Goal: Task Accomplishment & Management: Use online tool/utility

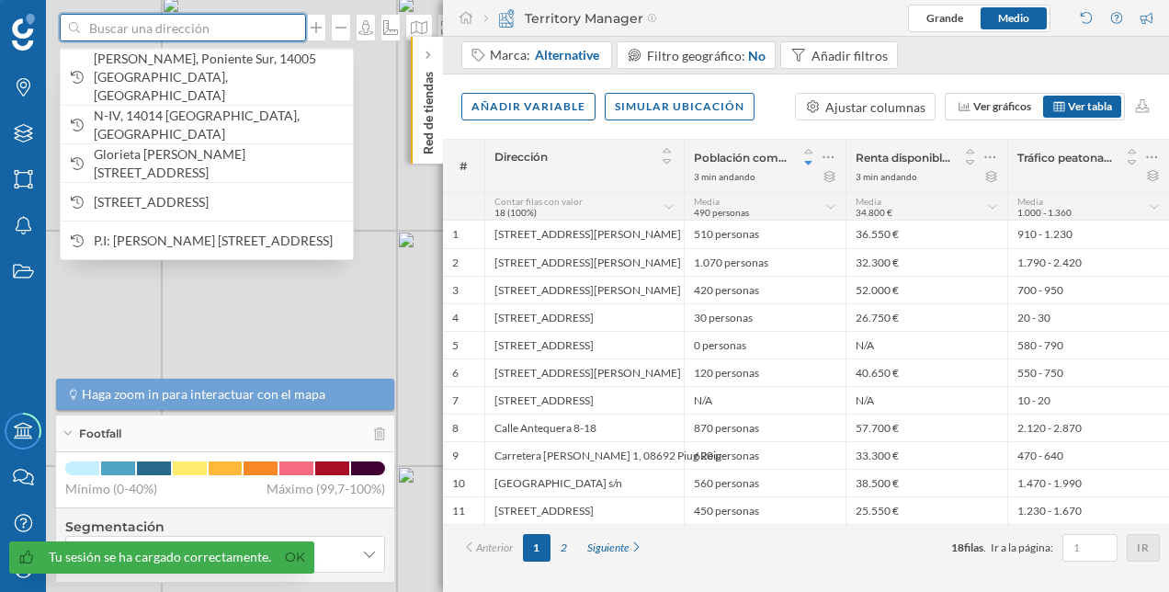
click at [160, 37] on input at bounding box center [183, 28] width 206 height 28
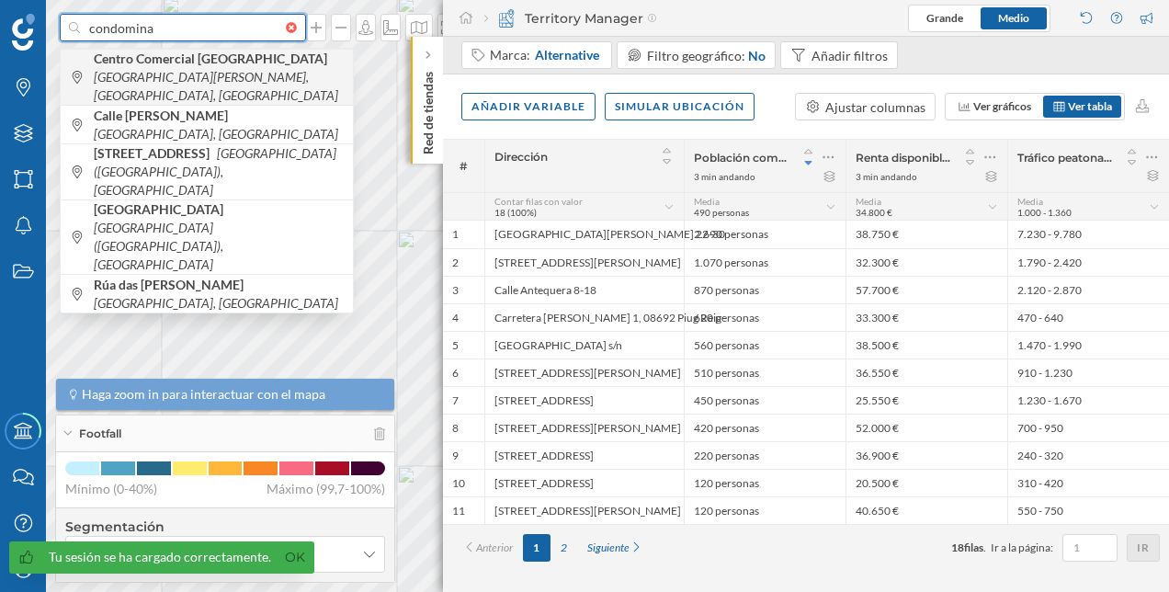
type input "condomina"
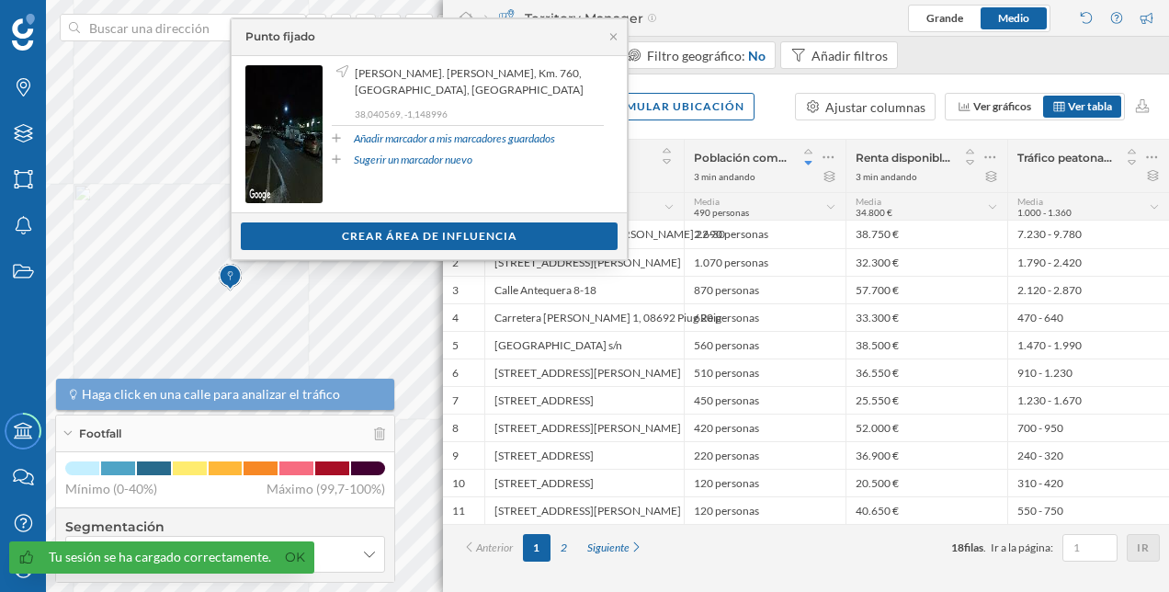
drag, startPoint x: 616, startPoint y: 34, endPoint x: 496, endPoint y: 168, distance: 179.6
click at [616, 35] on icon at bounding box center [613, 36] width 14 height 11
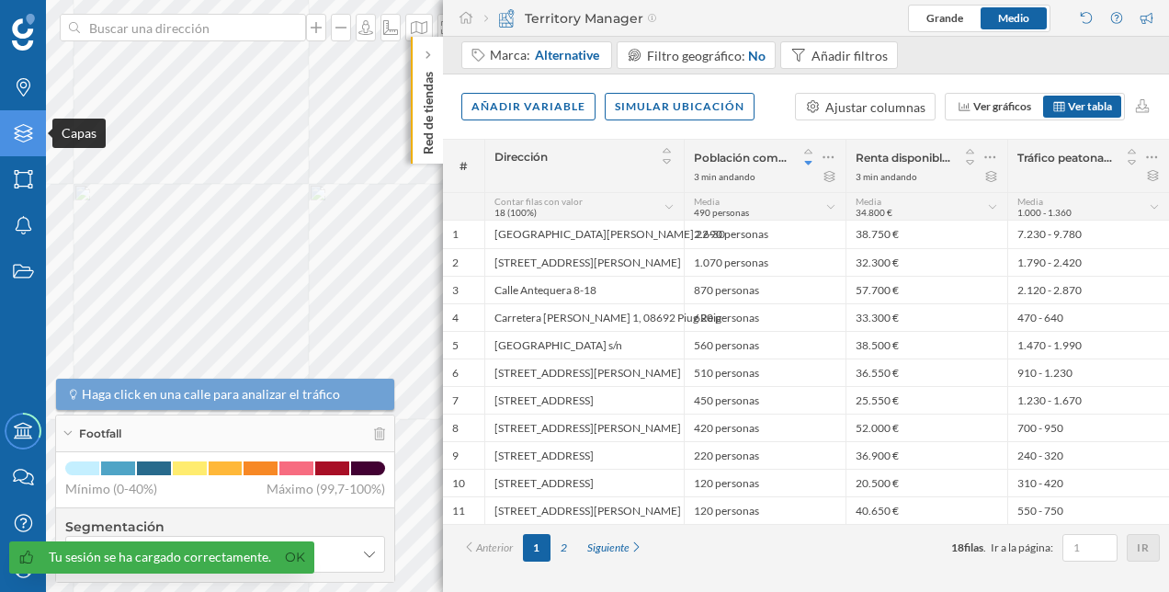
click at [16, 143] on div "Capas" at bounding box center [23, 133] width 46 height 46
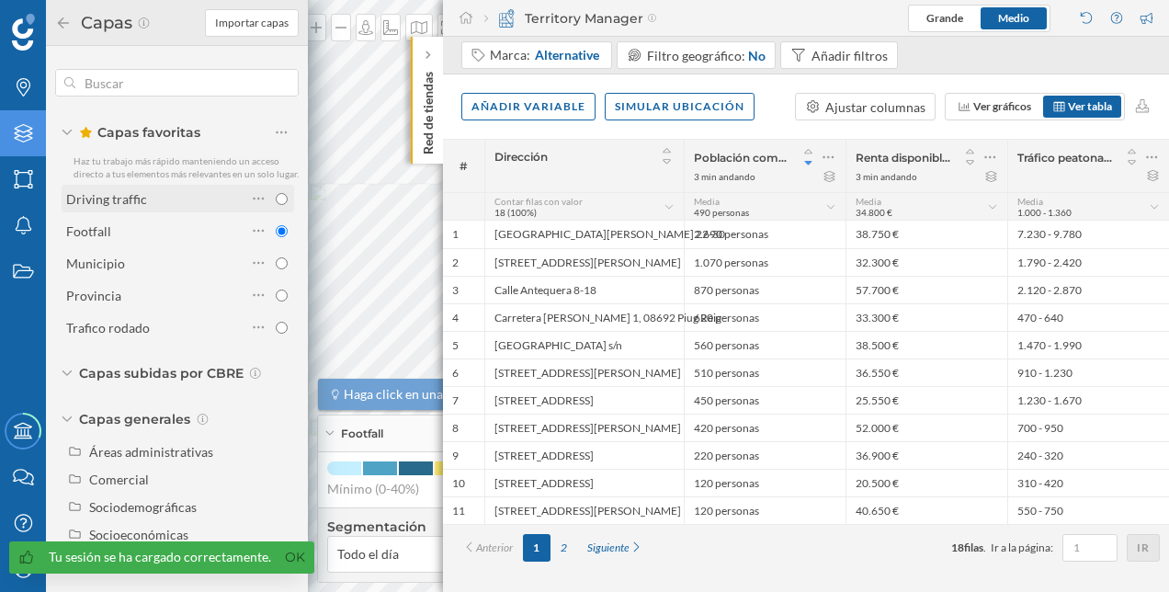
click at [196, 211] on div "Driving traffic" at bounding box center [156, 199] width 180 height 26
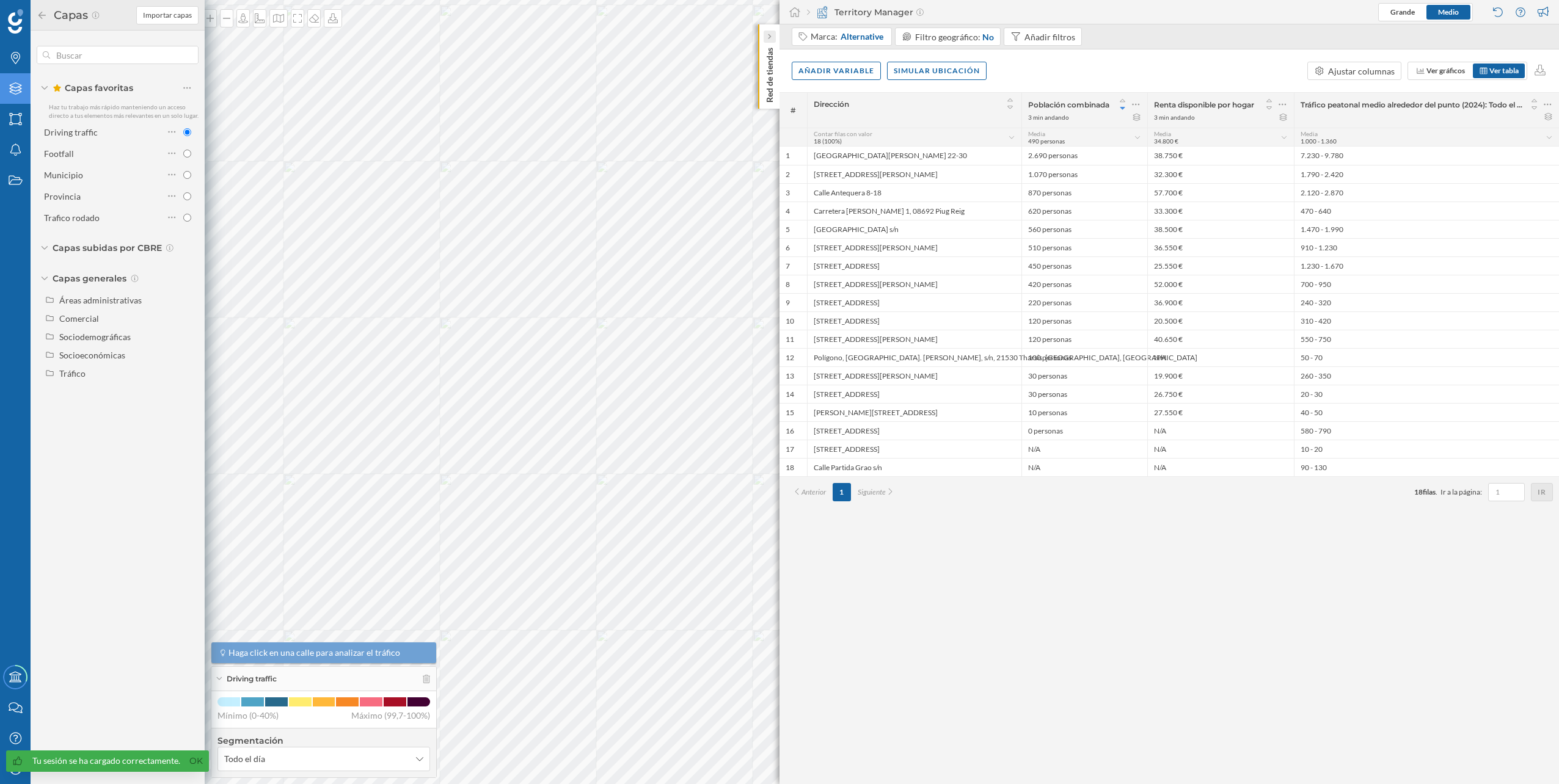
click at [766, 38] on div at bounding box center [770, 37] width 12 height 12
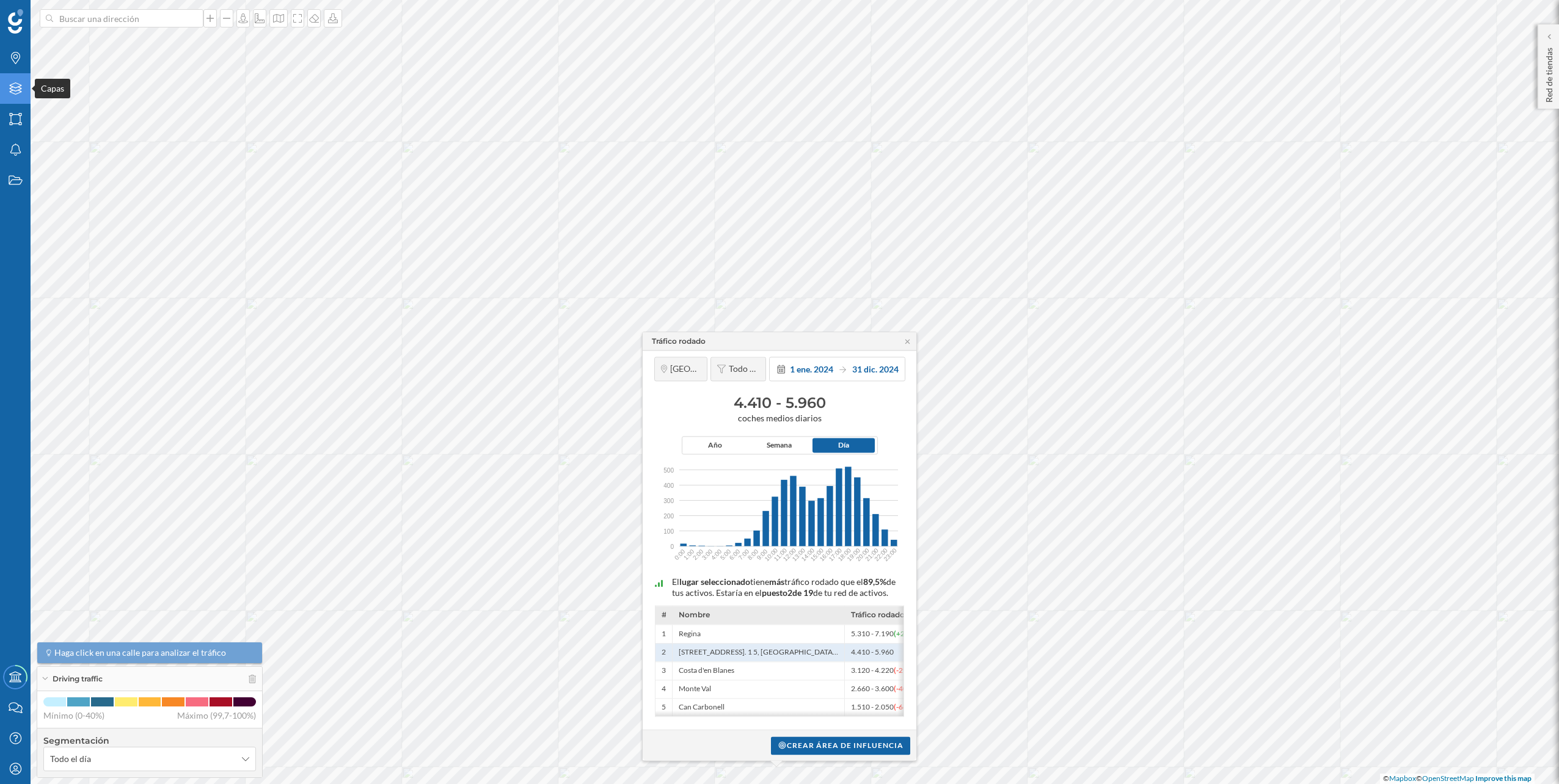
click at [14, 79] on div "Capas" at bounding box center [15, 88] width 31 height 31
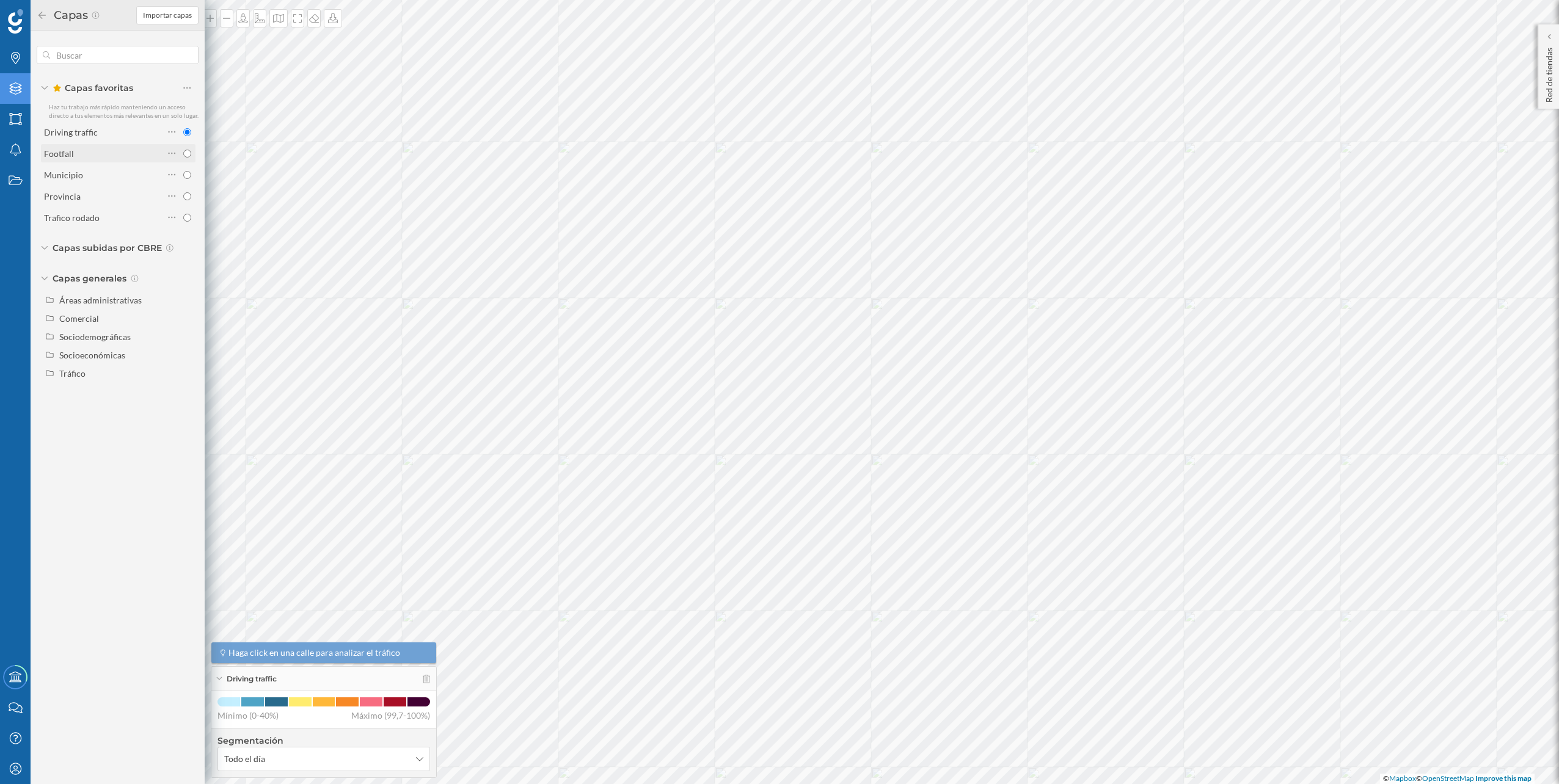
click at [121, 148] on div "Footfall" at bounding box center [104, 153] width 120 height 13
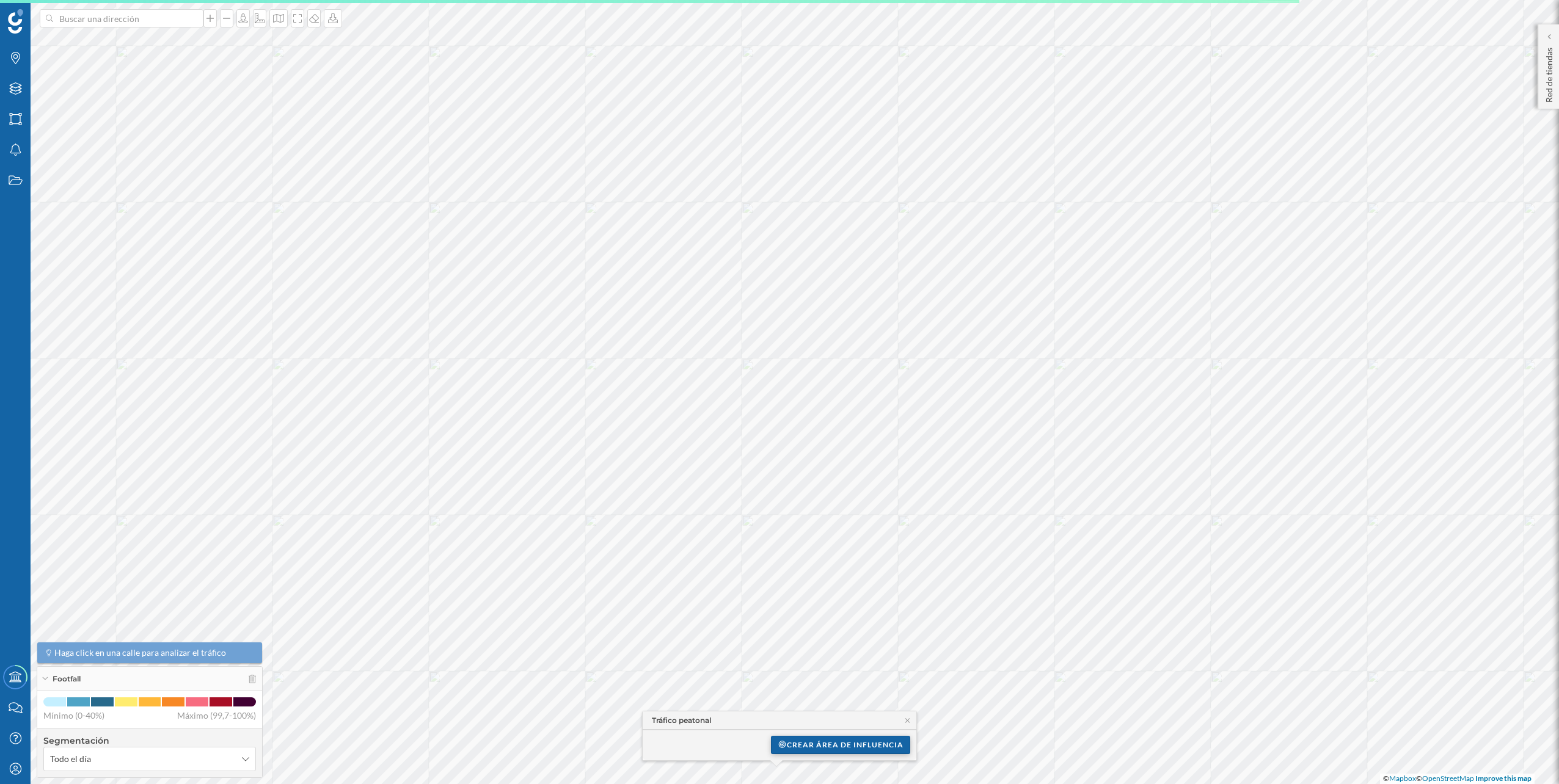
click at [777, 393] on div "Crear área de influencia" at bounding box center [840, 745] width 139 height 19
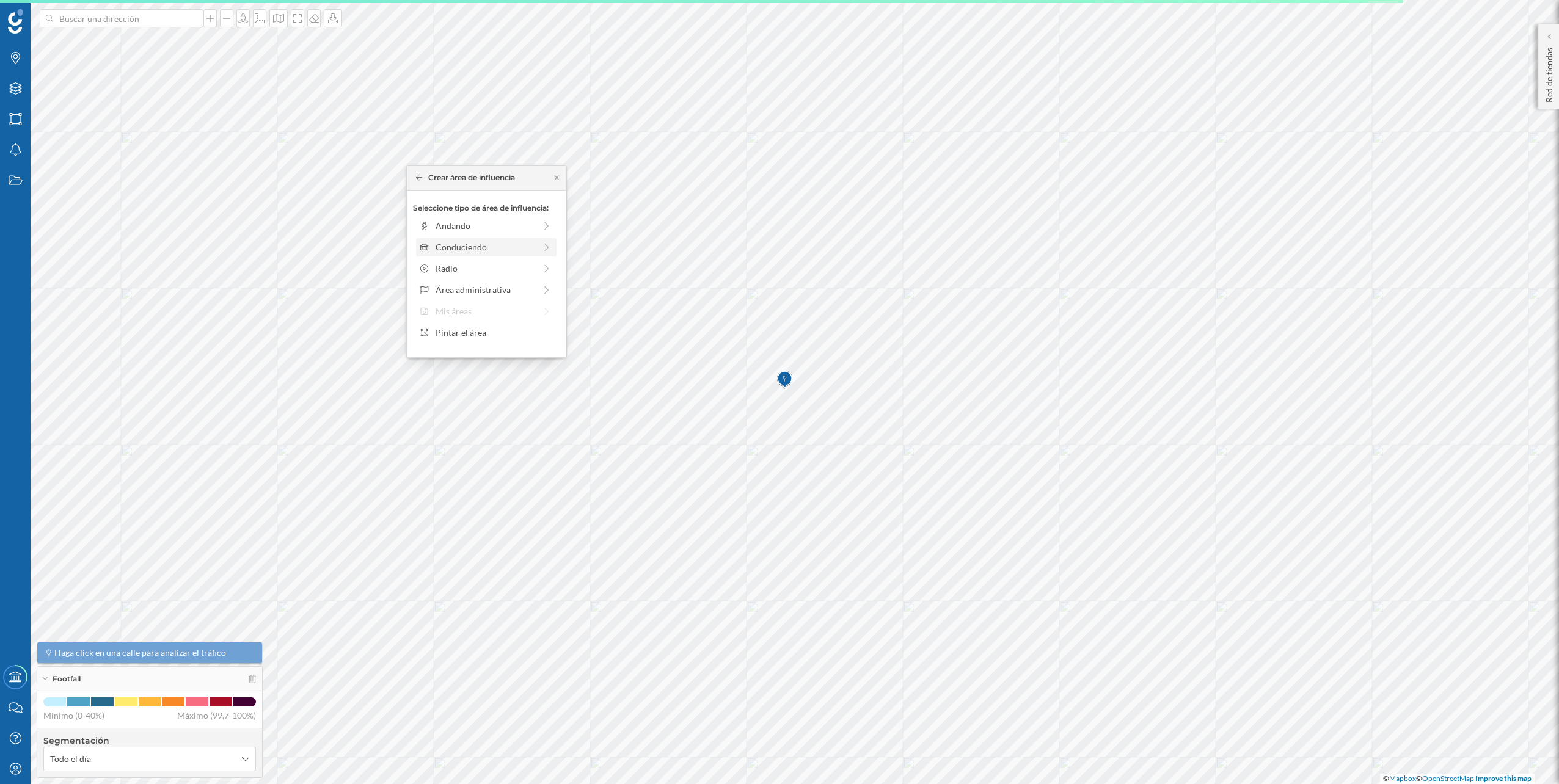
click at [506, 239] on div "Conduciendo" at bounding box center [486, 247] width 140 height 19
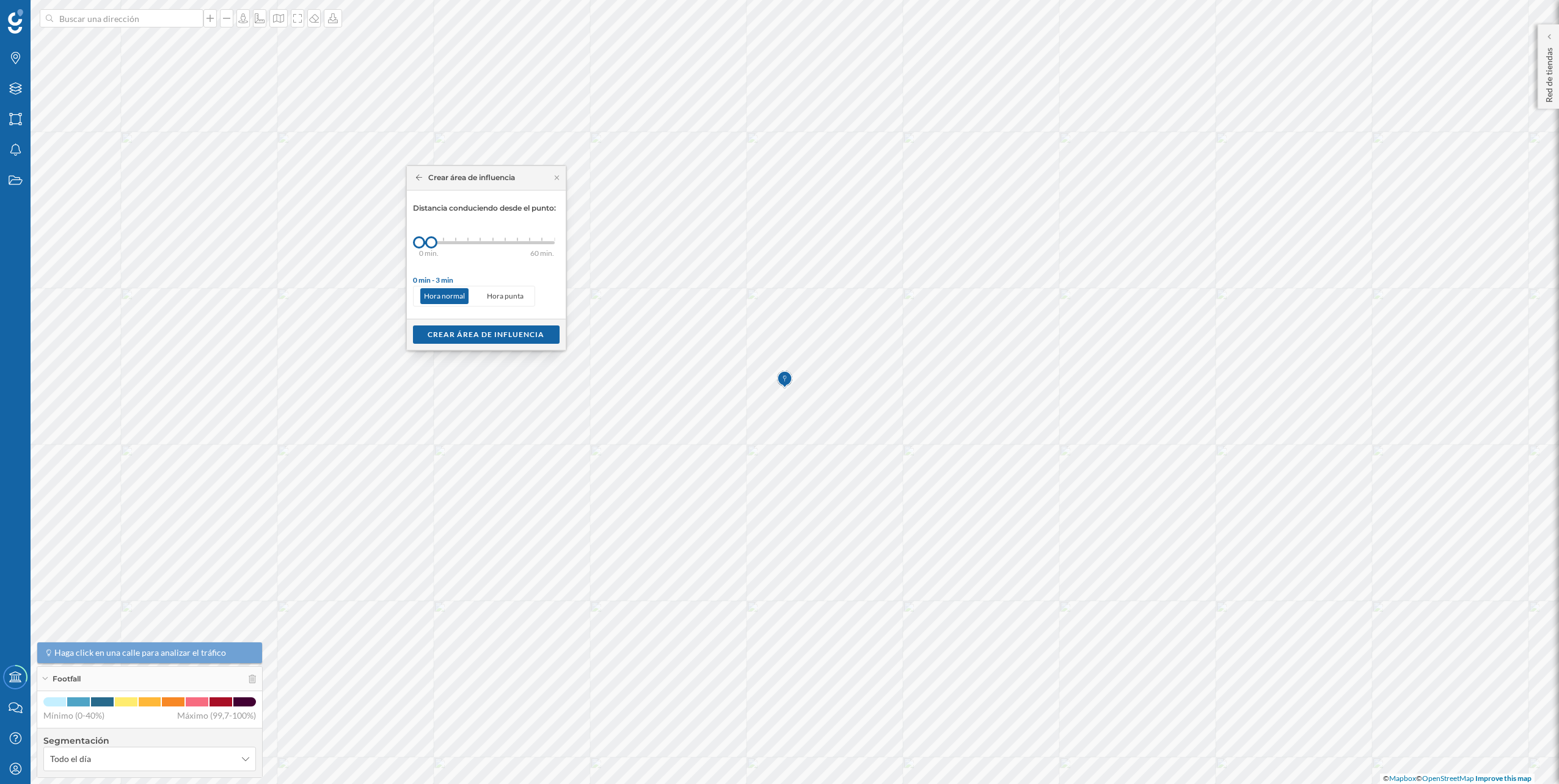
click at [441, 247] on div "0 min." at bounding box center [434, 253] width 31 height 12
click at [481, 332] on div "Crear área de influencia" at bounding box center [486, 334] width 147 height 19
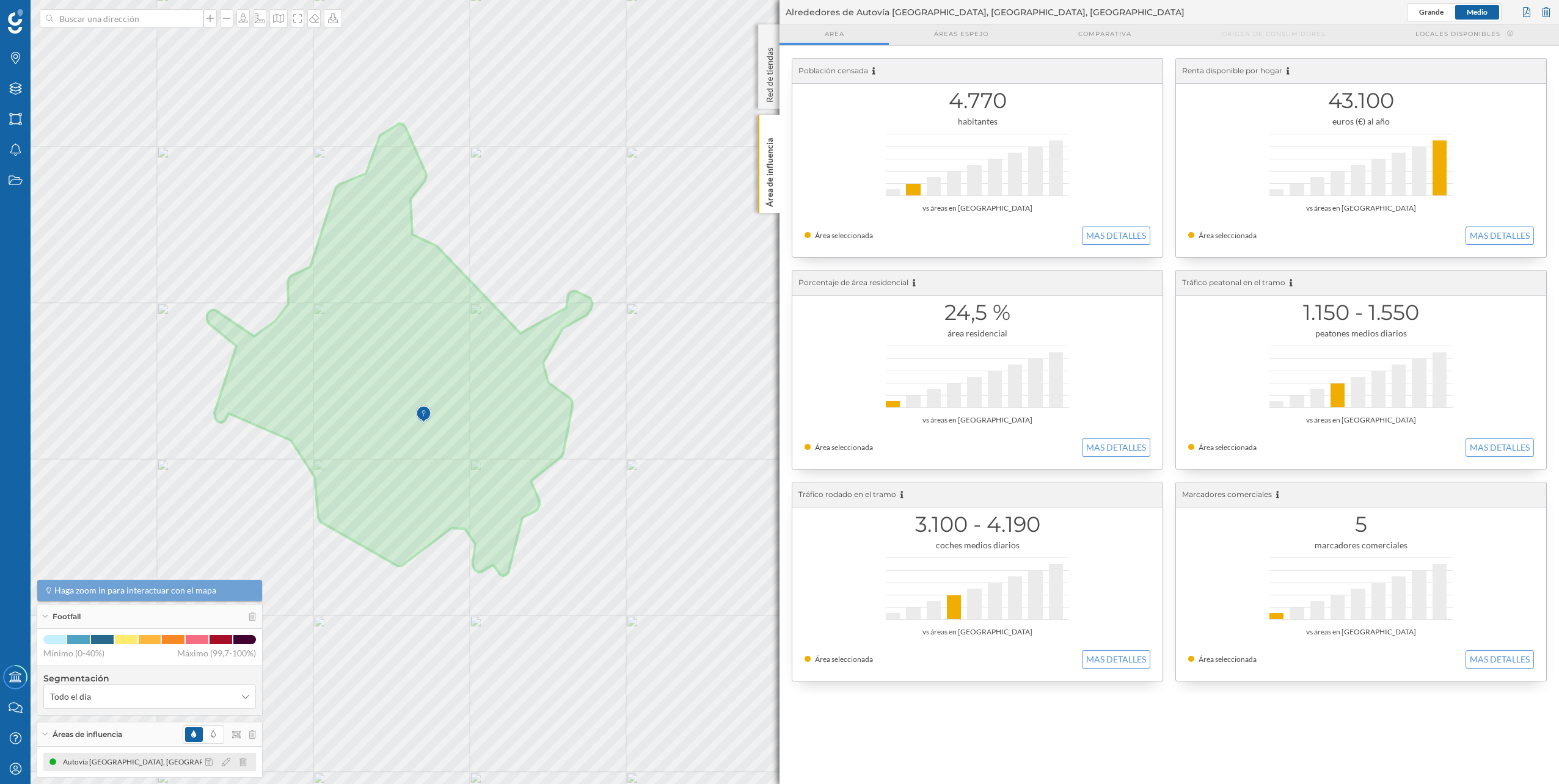
click at [231, 393] on div at bounding box center [229, 762] width 55 height 15
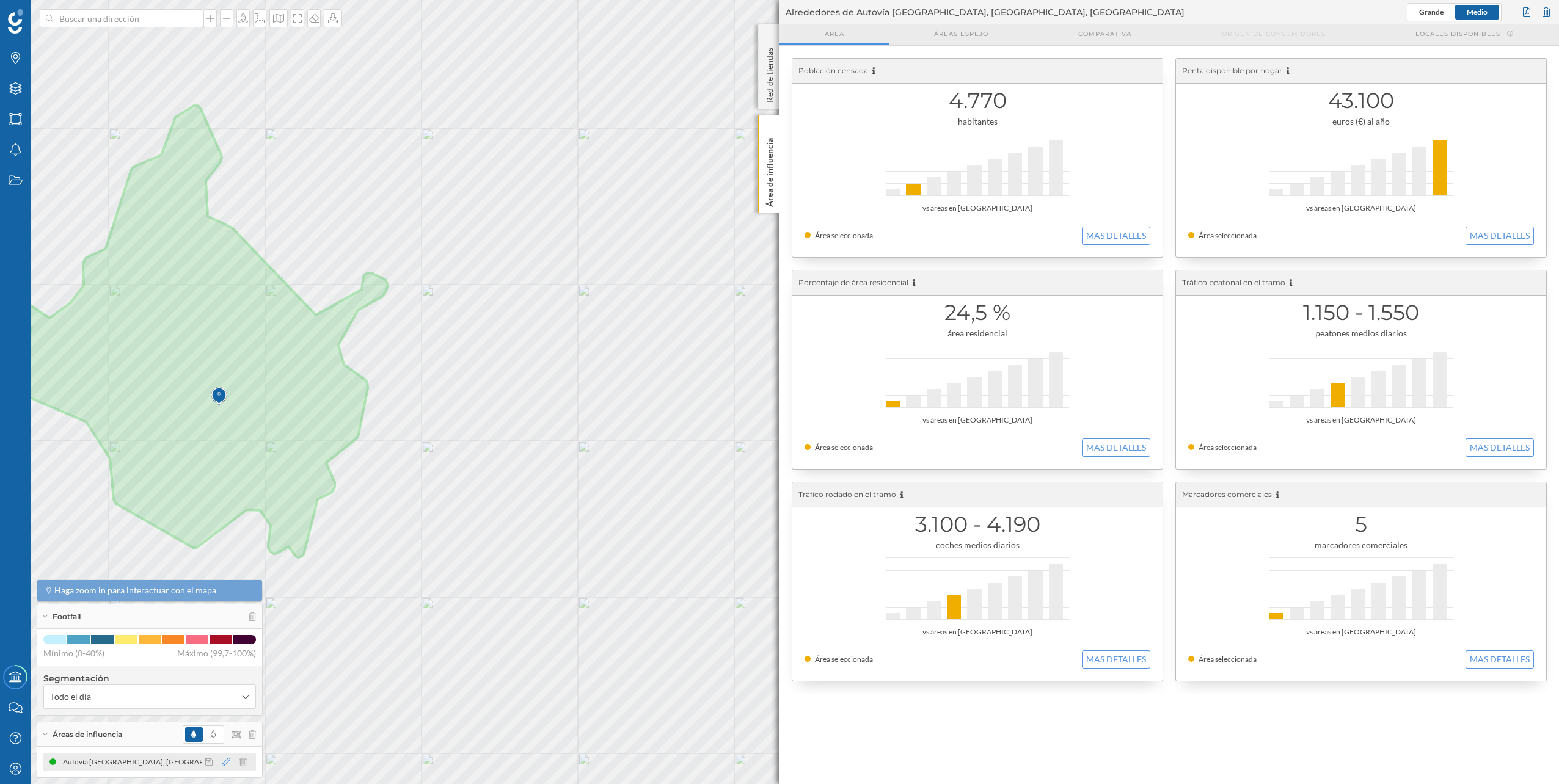
click at [228, 393] on icon at bounding box center [226, 761] width 9 height 9
click at [205, 393] on div at bounding box center [223, 710] width 102 height 11
click at [197, 393] on div "10 min conduciendo Tráfico en hora punta" at bounding box center [223, 714] width 110 height 50
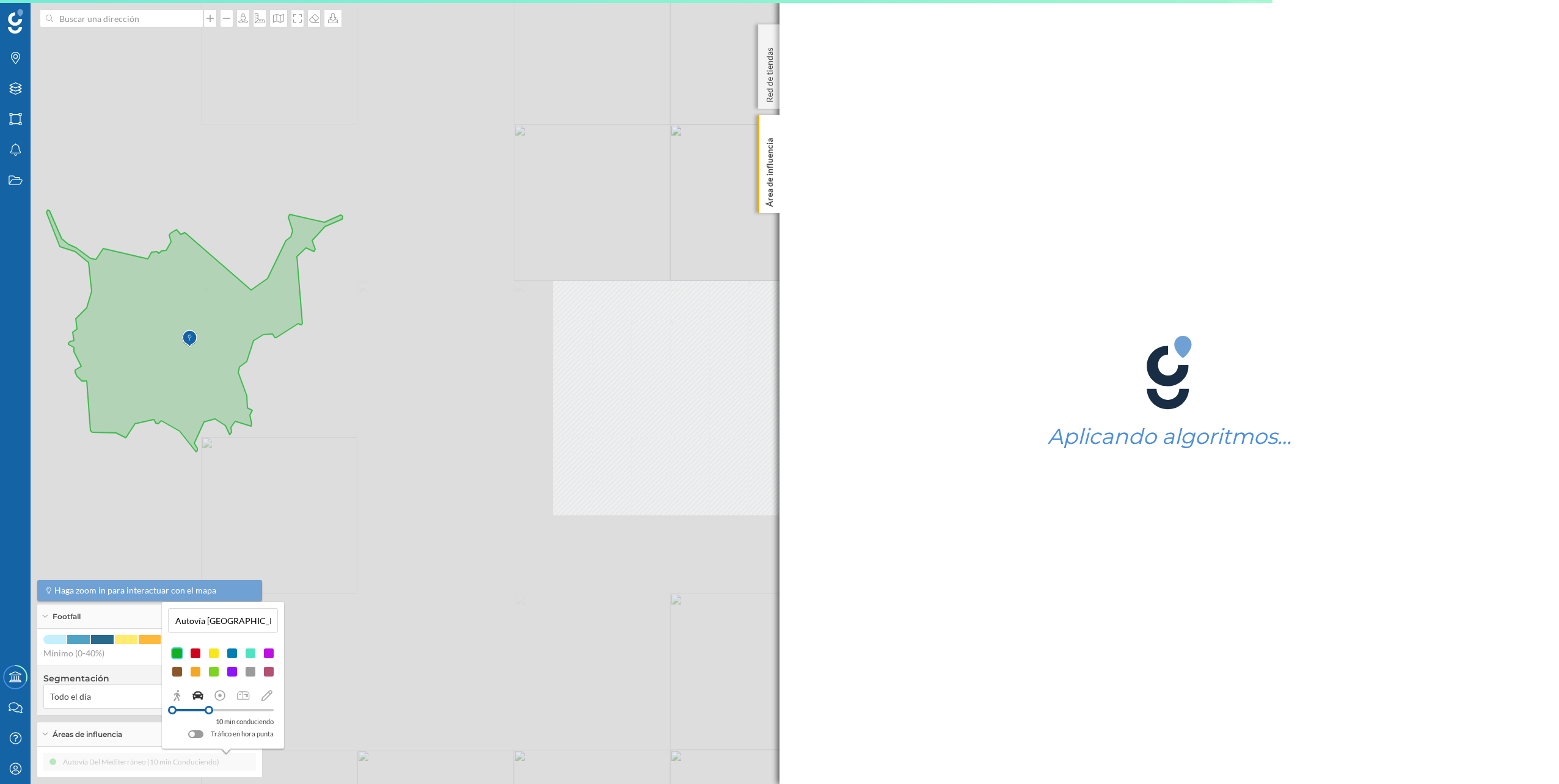
click at [199, 393] on div at bounding box center [223, 710] width 102 height 11
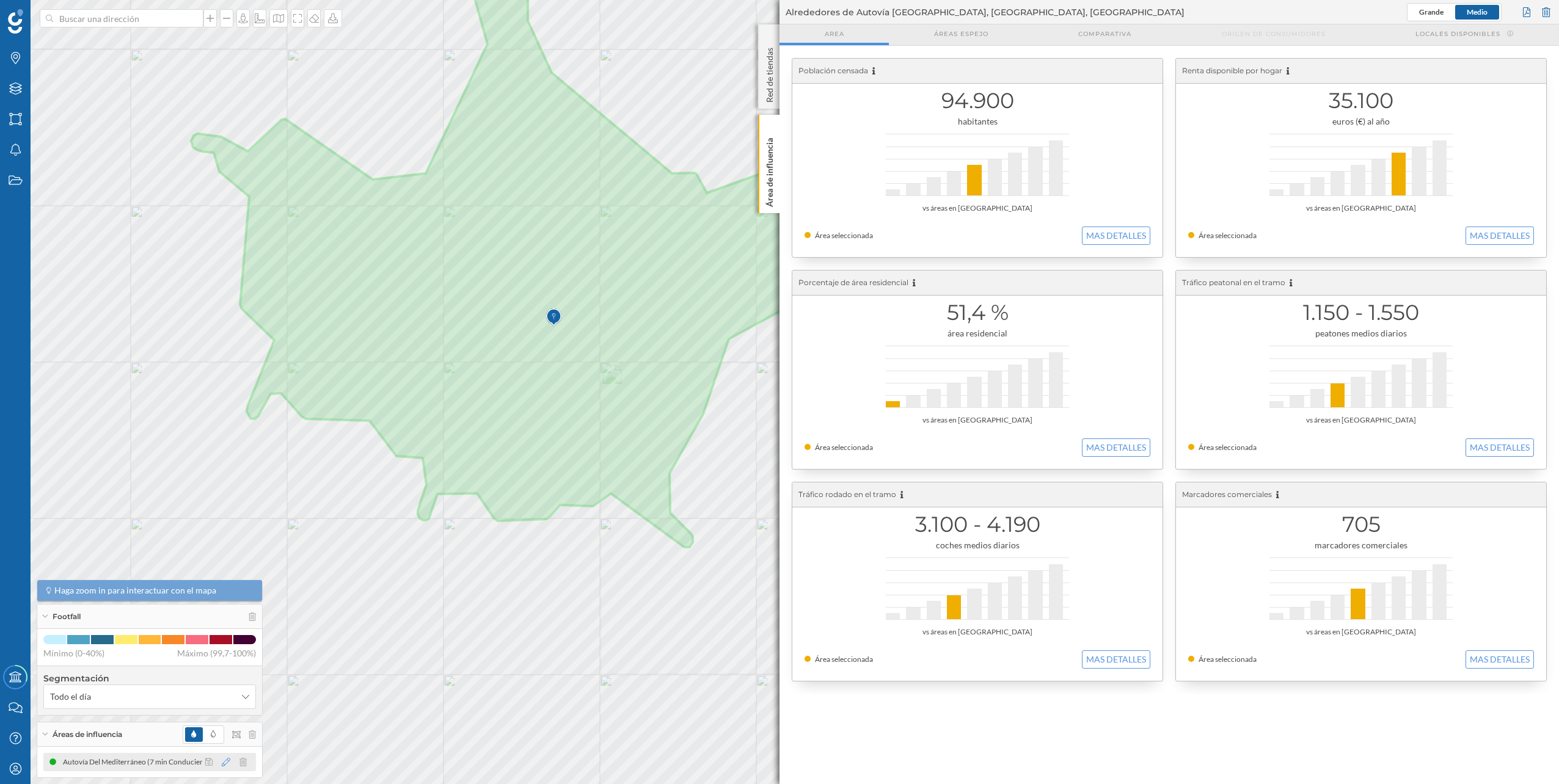
click at [226, 393] on icon at bounding box center [226, 761] width 9 height 9
click at [191, 393] on div at bounding box center [191, 710] width 9 height 9
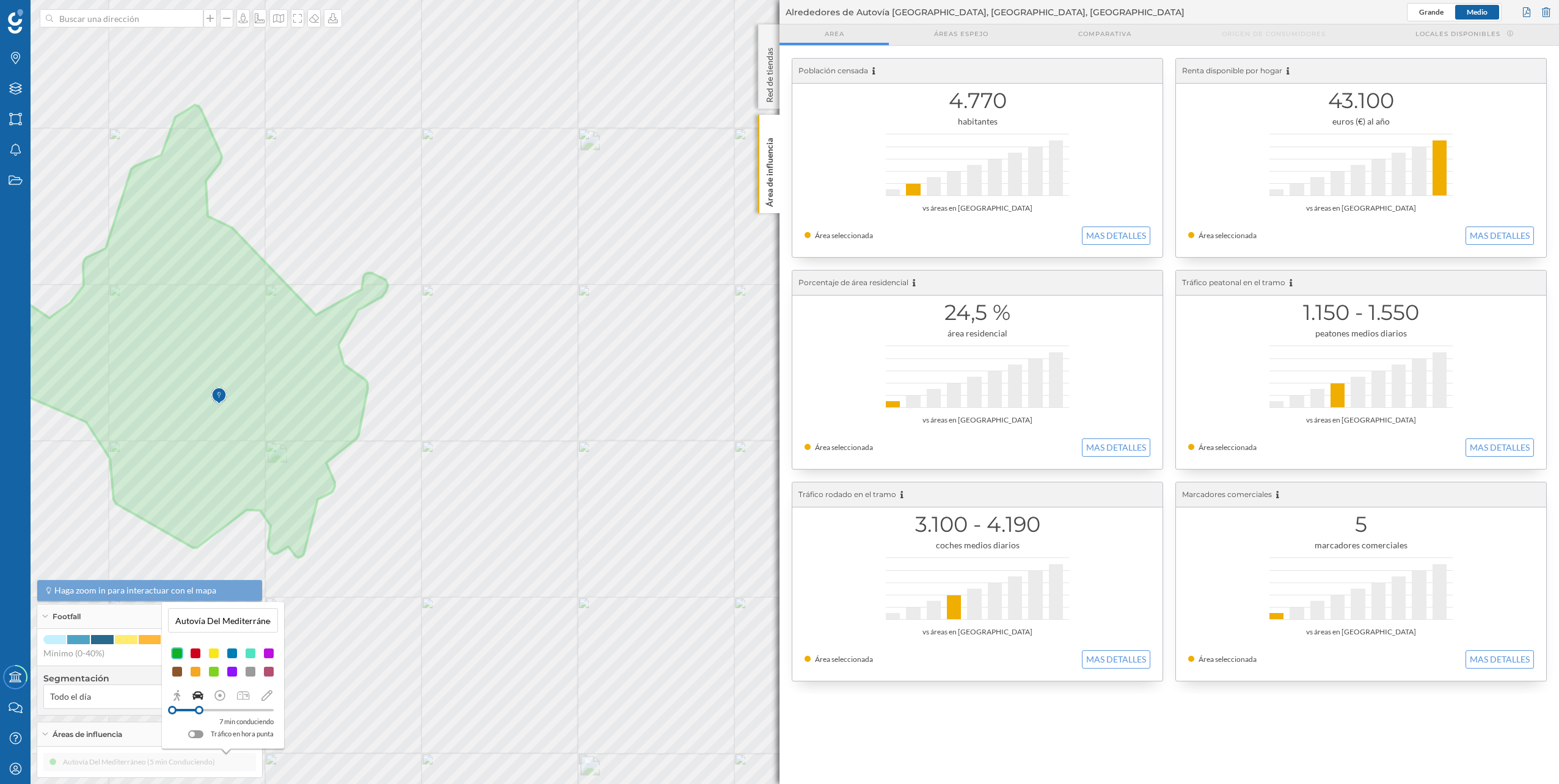
drag, startPoint x: 192, startPoint y: 710, endPoint x: 199, endPoint y: 710, distance: 7.0
click at [199, 393] on div at bounding box center [199, 710] width 9 height 9
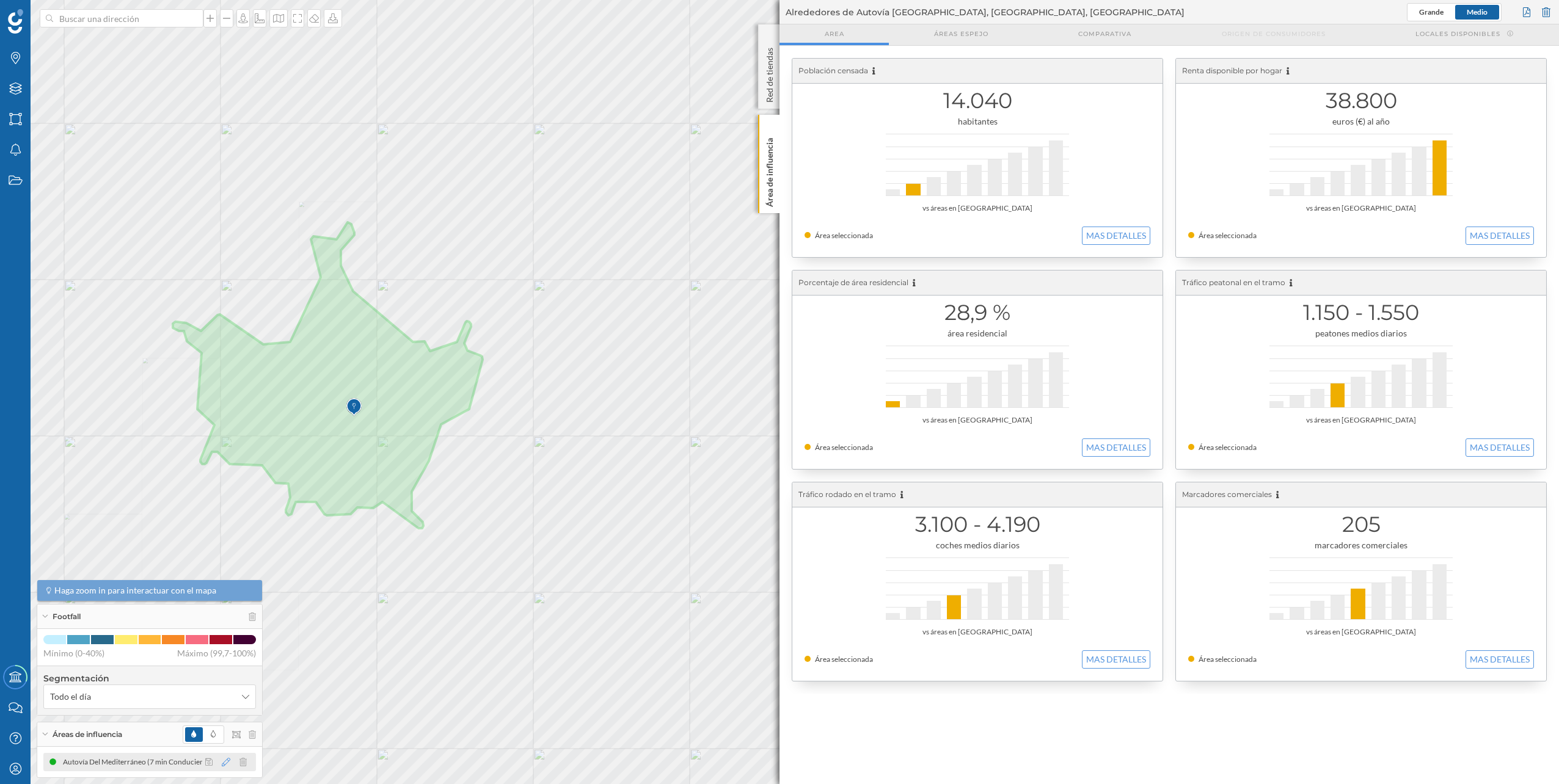
click at [226, 393] on icon at bounding box center [226, 761] width 9 height 9
click at [208, 393] on div at bounding box center [223, 710] width 102 height 11
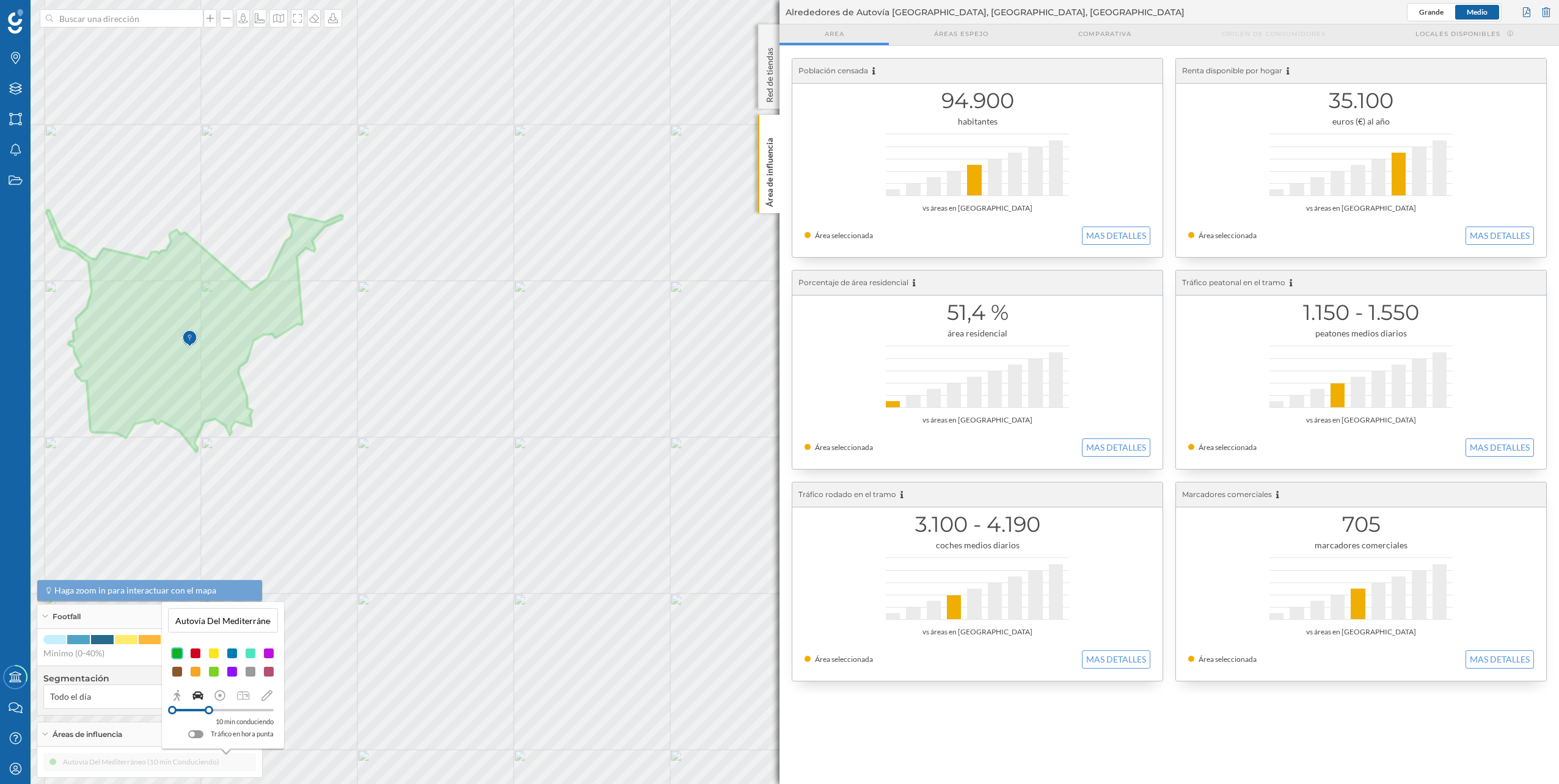
click at [201, 393] on div at bounding box center [190, 710] width 37 height 3
